Goal: Register for event/course

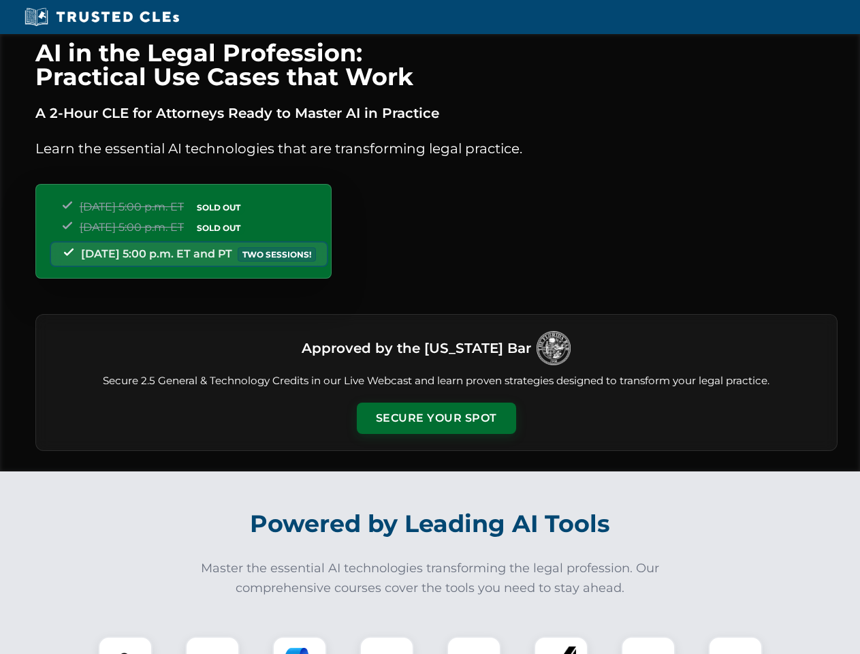
click at [436, 418] on button "Secure Your Spot" at bounding box center [436, 417] width 159 height 31
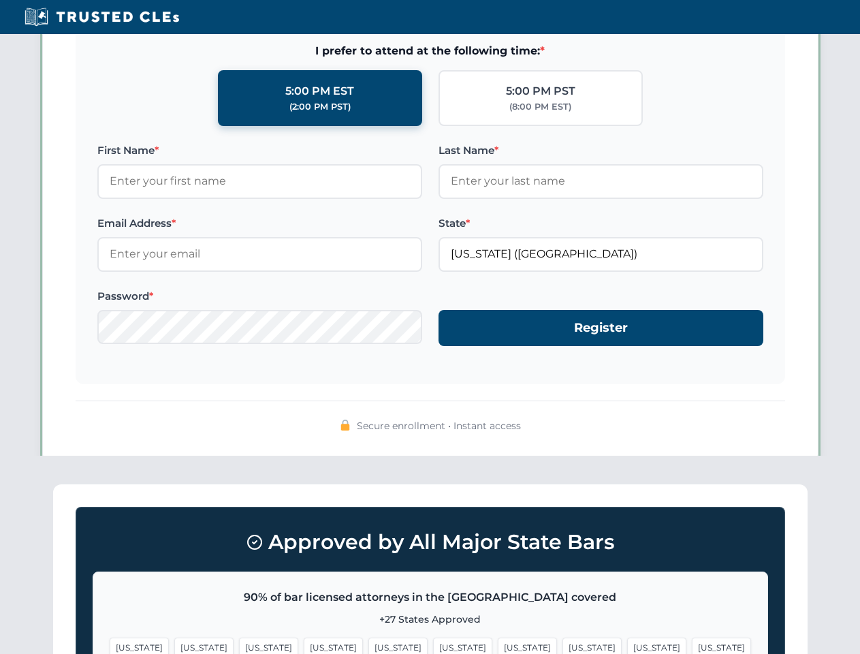
click at [627, 645] on span "[US_STATE]" at bounding box center [656, 647] width 59 height 20
